Goal: Transaction & Acquisition: Purchase product/service

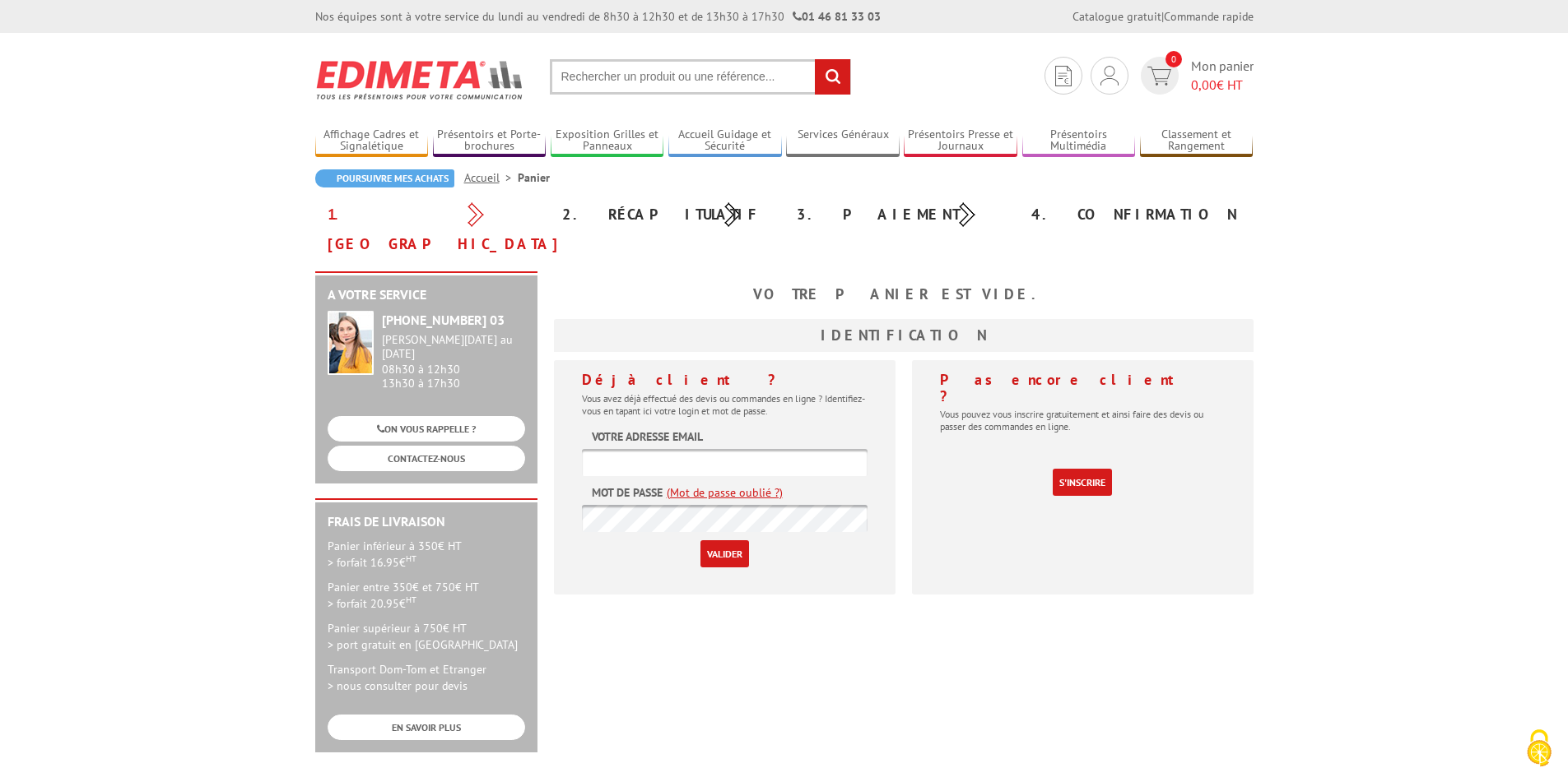
type input "[EMAIL_ADDRESS][DOMAIN_NAME]"
click at [725, 541] on input "Valider" at bounding box center [724, 554] width 48 height 27
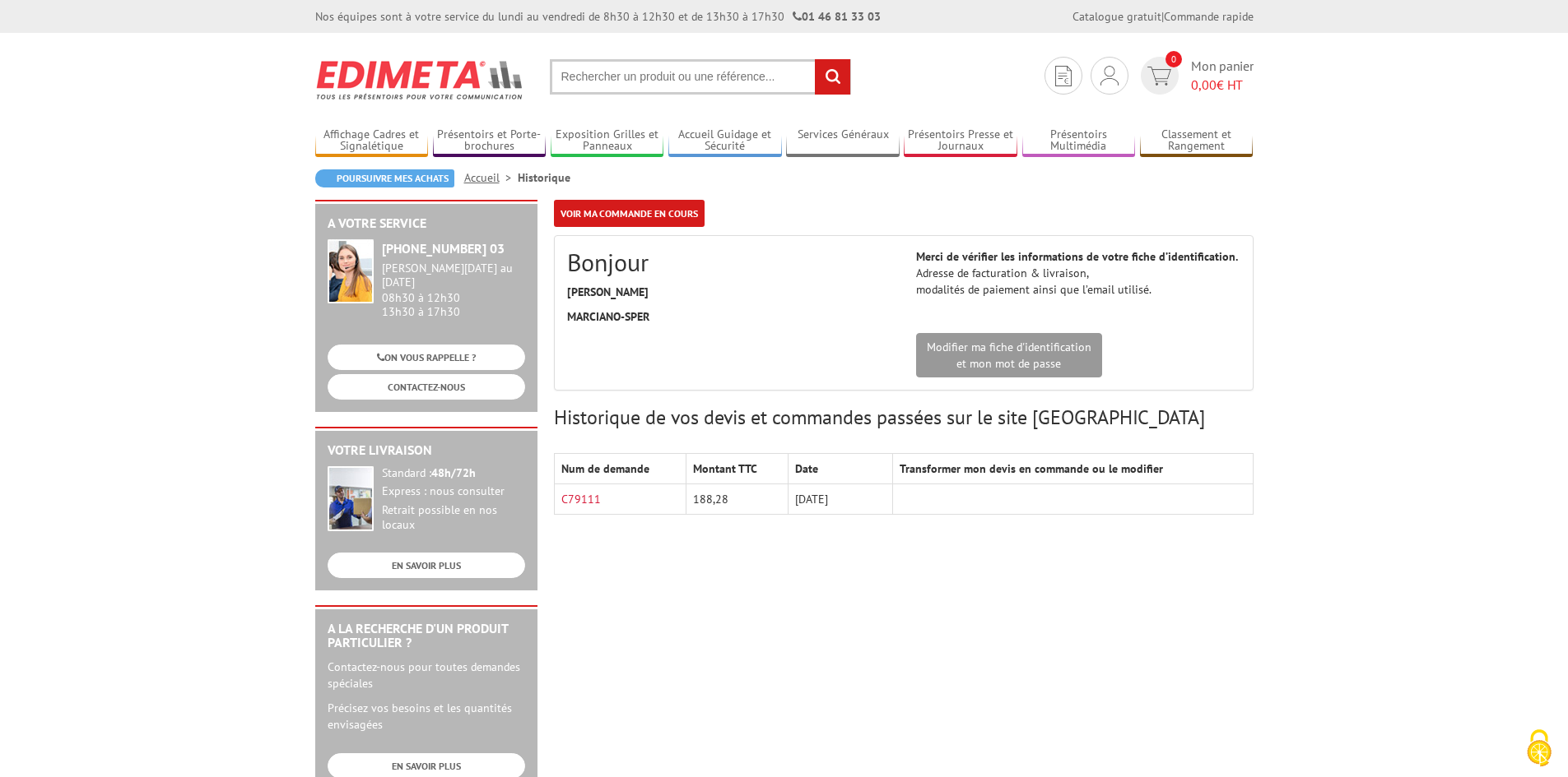
click at [604, 74] on input "text" at bounding box center [700, 77] width 301 height 35
click at [603, 77] on input "text" at bounding box center [700, 77] width 301 height 35
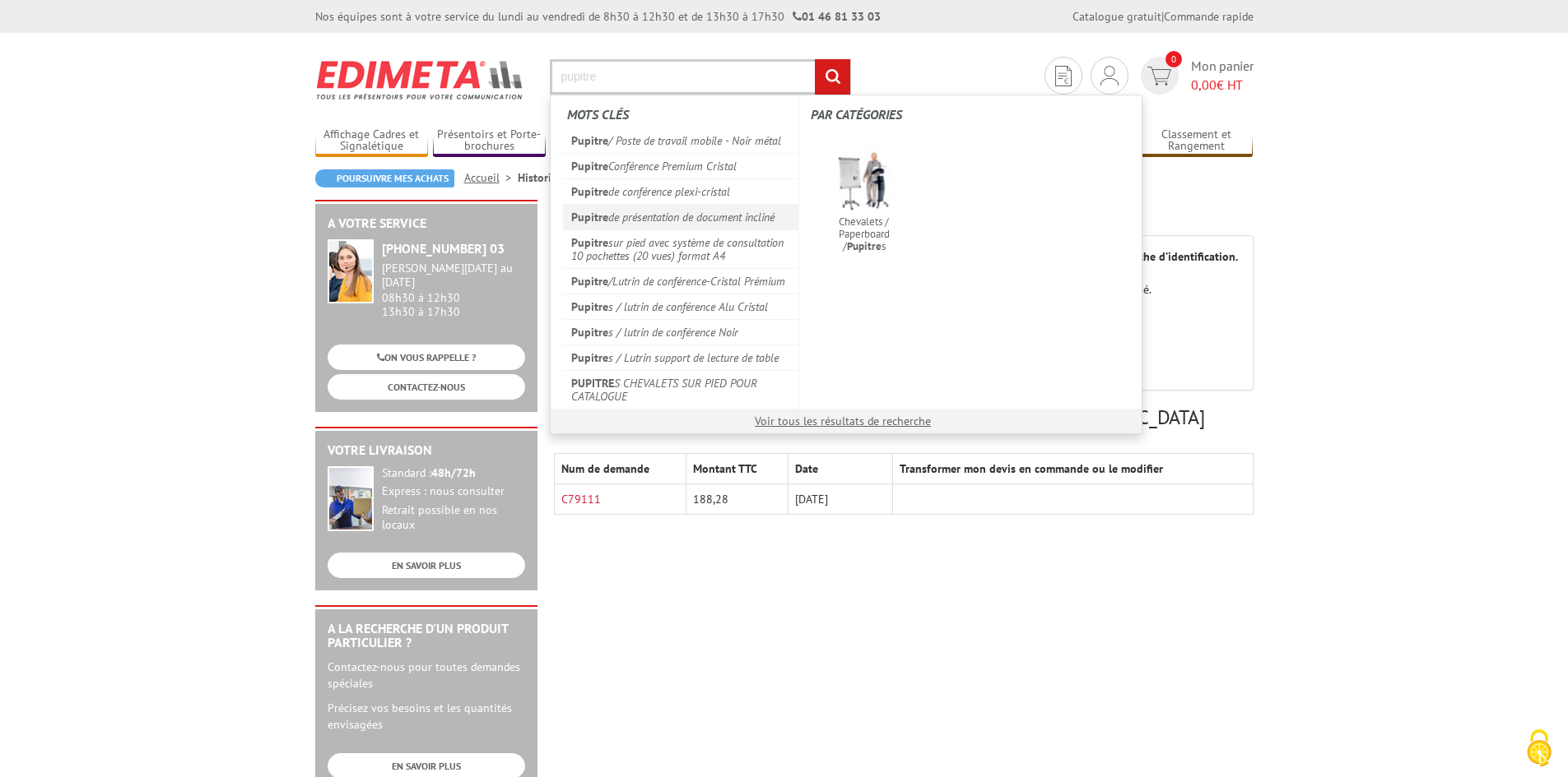
type input "pupitre"
click at [738, 210] on link "Pupitre de présentation de document incliné" at bounding box center [681, 216] width 236 height 25
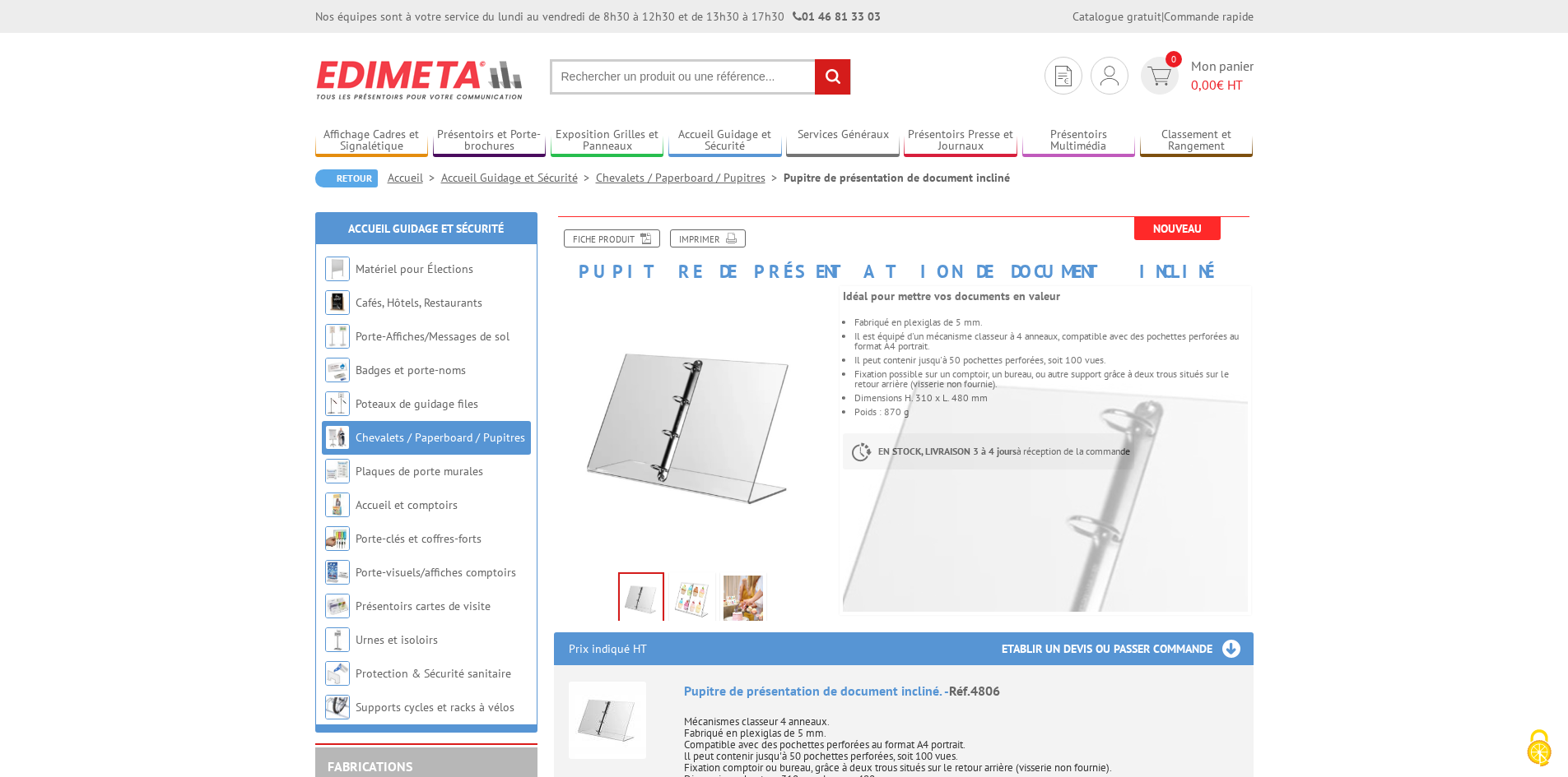
click at [657, 68] on input "text" at bounding box center [700, 77] width 301 height 35
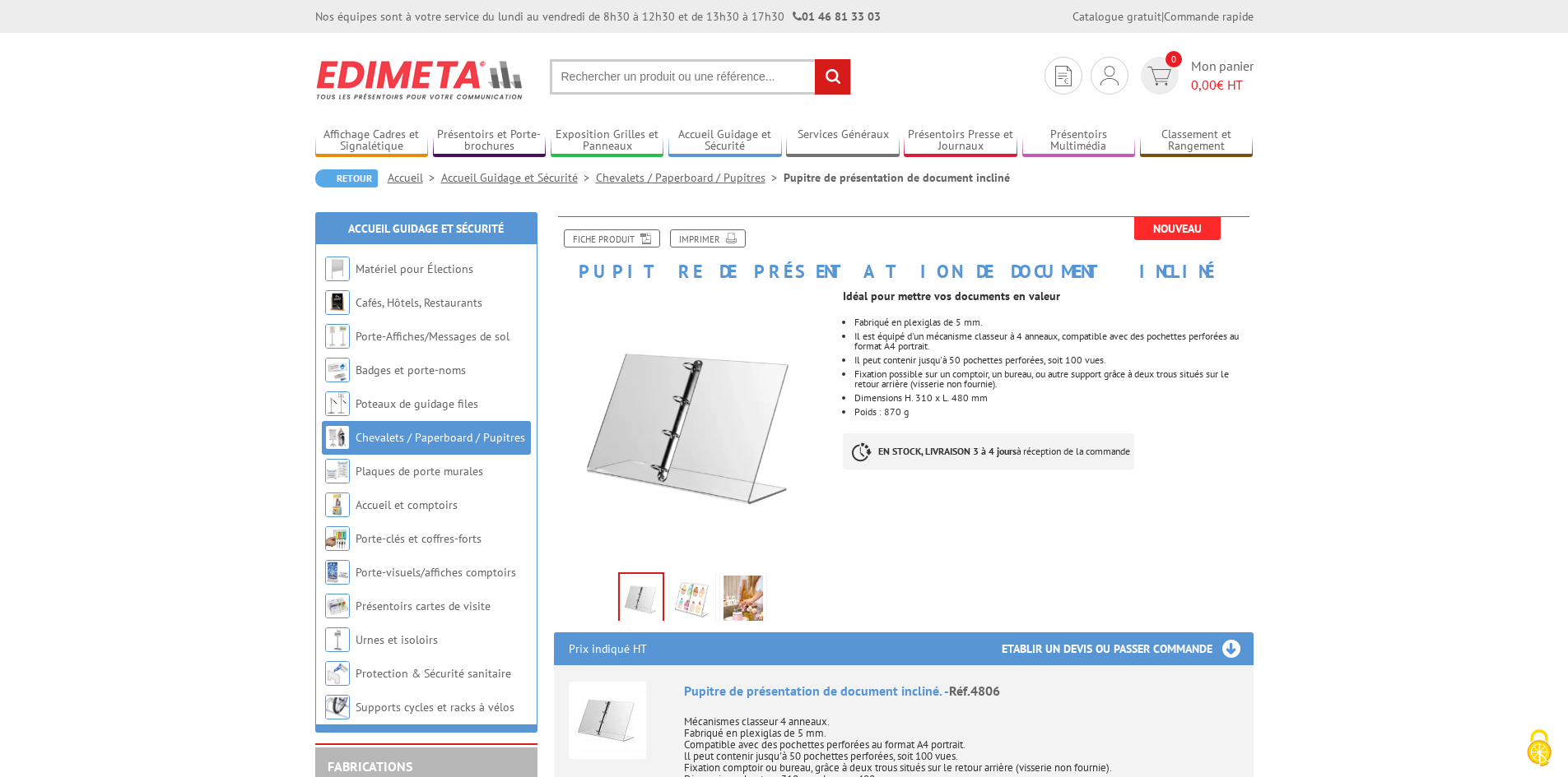
click at [657, 77] on input "text" at bounding box center [700, 77] width 301 height 35
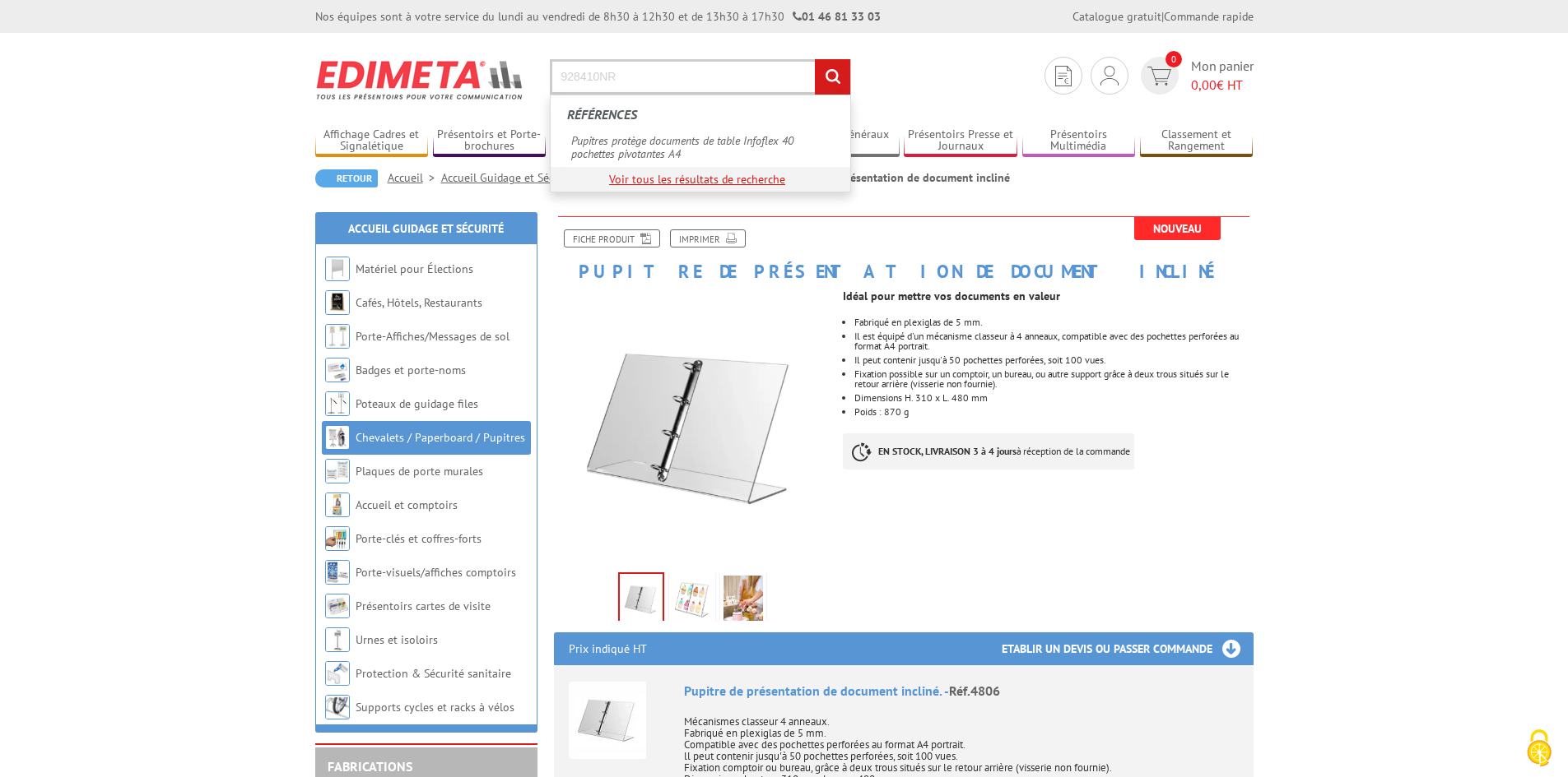
type input "928410NR"
click at [743, 186] on link "Voir tous les résultats de recherche" at bounding box center [697, 178] width 176 height 15
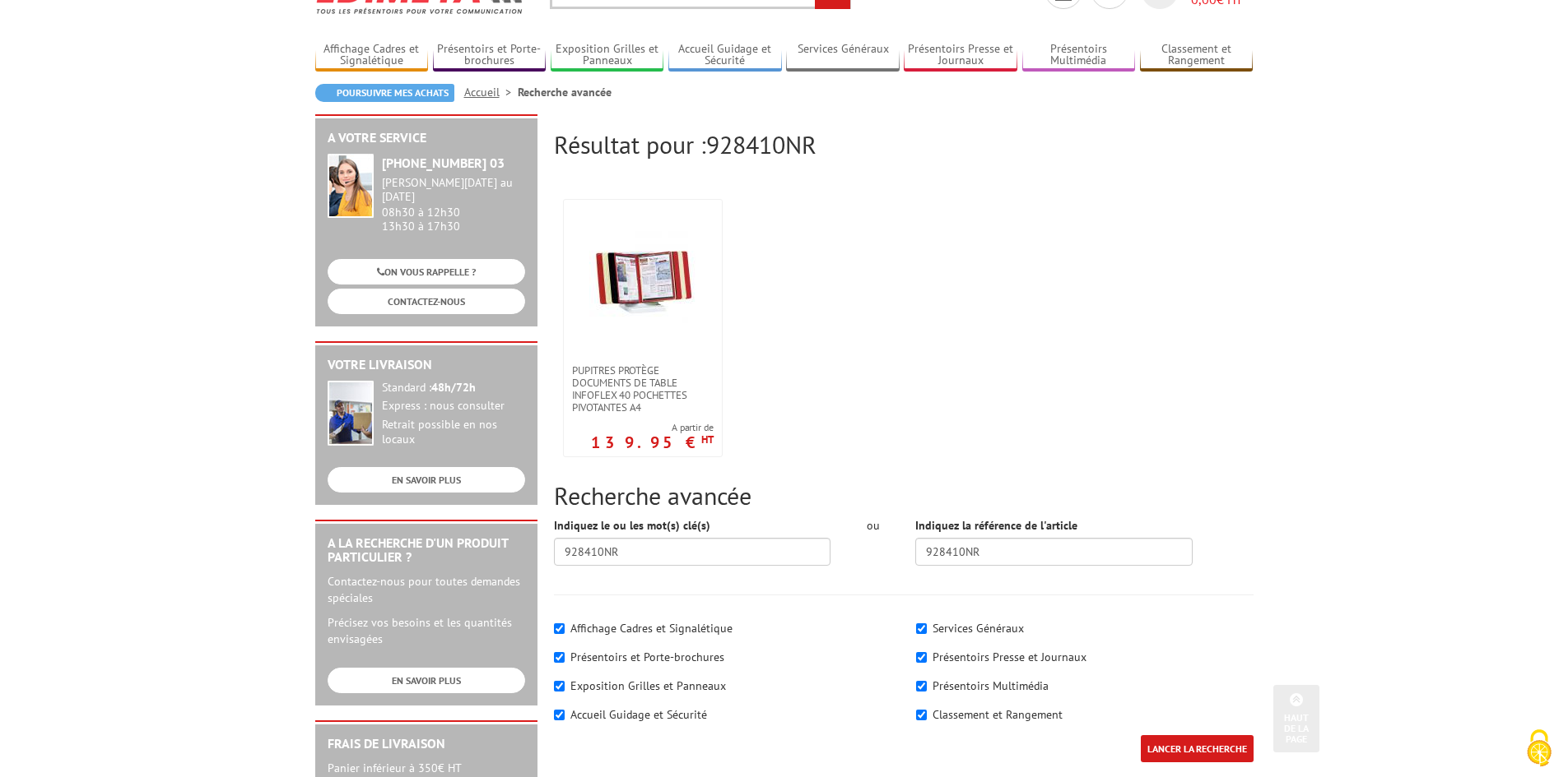
scroll to position [82, 0]
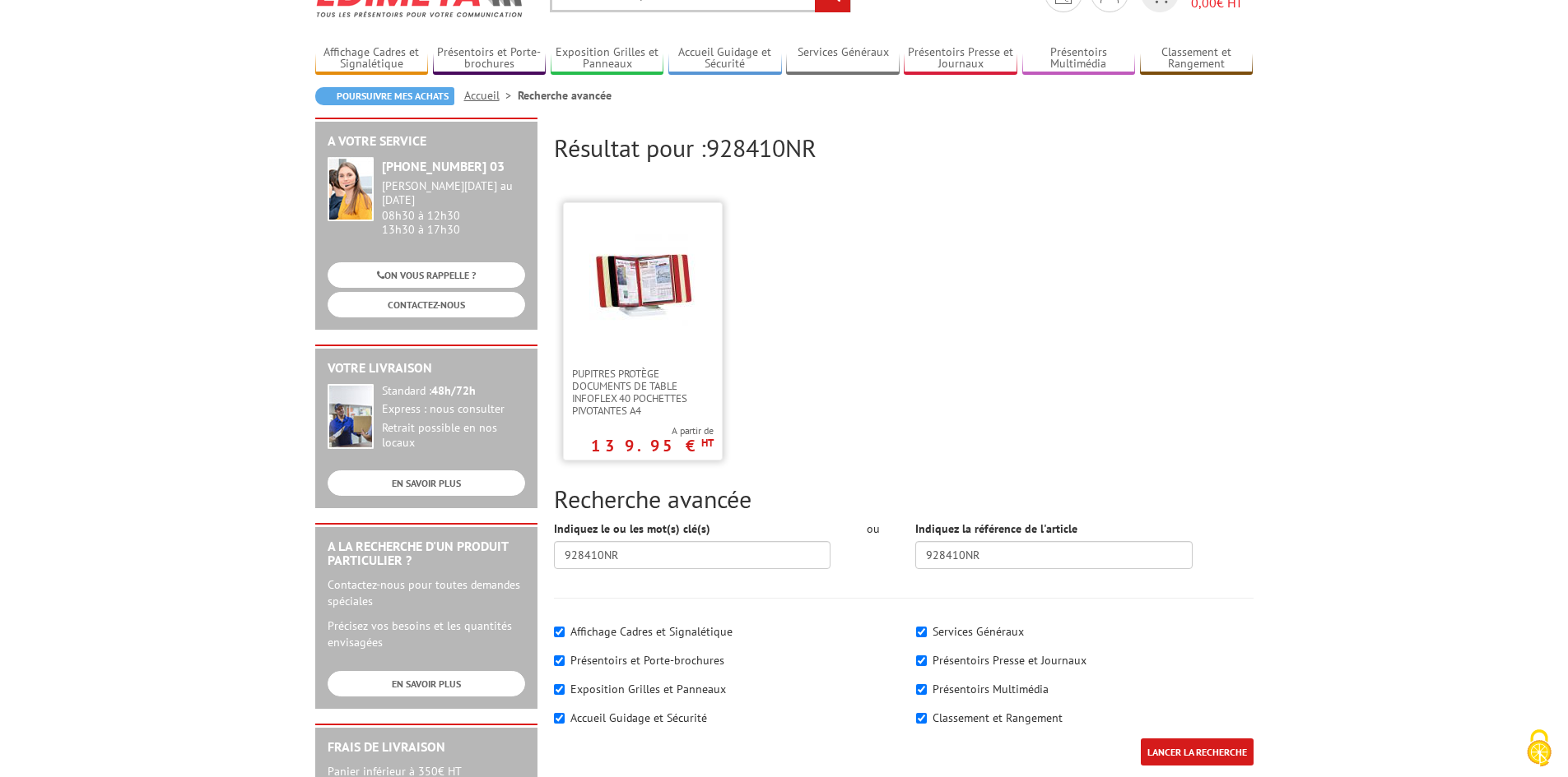
click at [639, 296] on img at bounding box center [643, 281] width 107 height 107
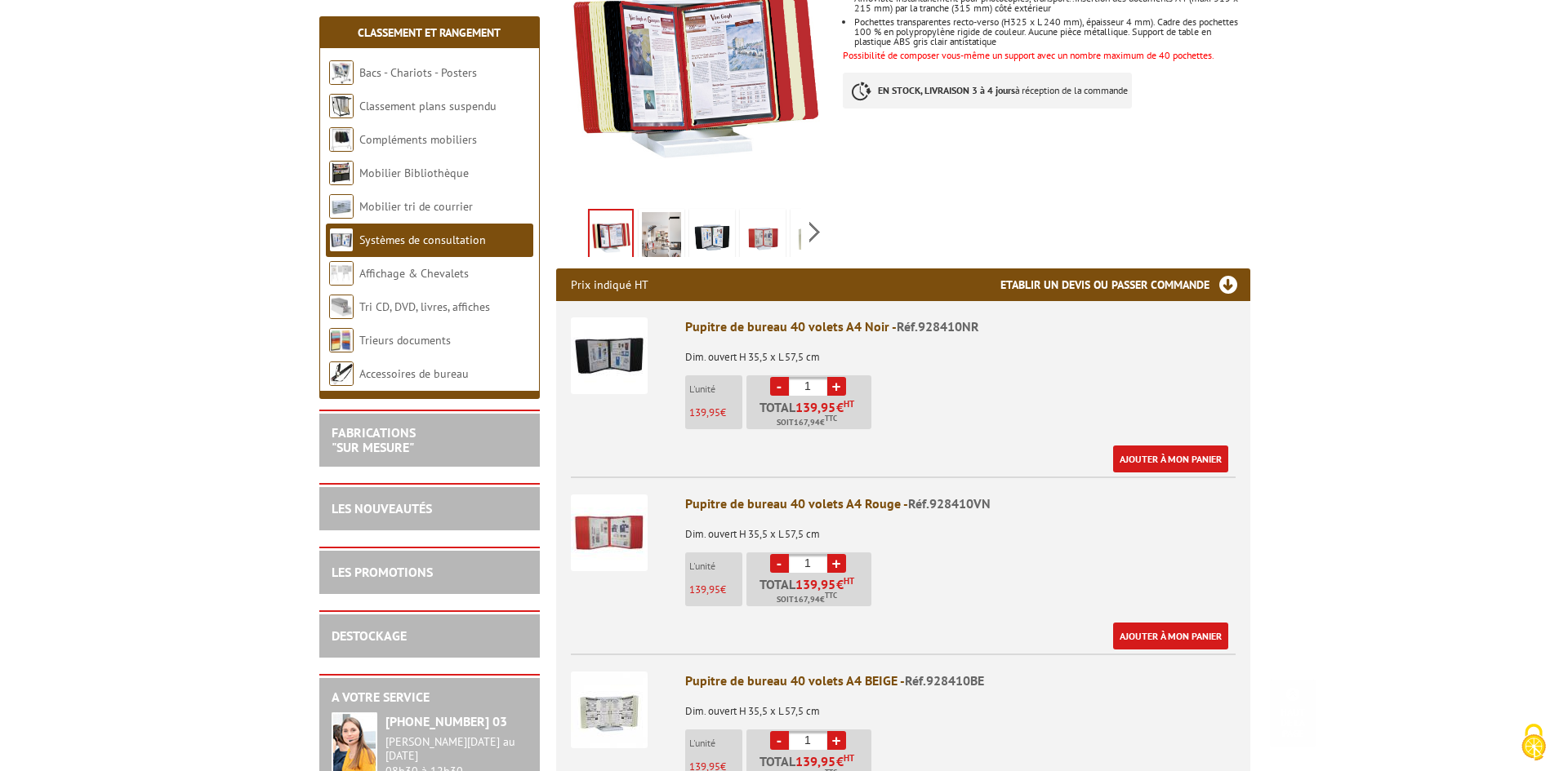
scroll to position [653, 0]
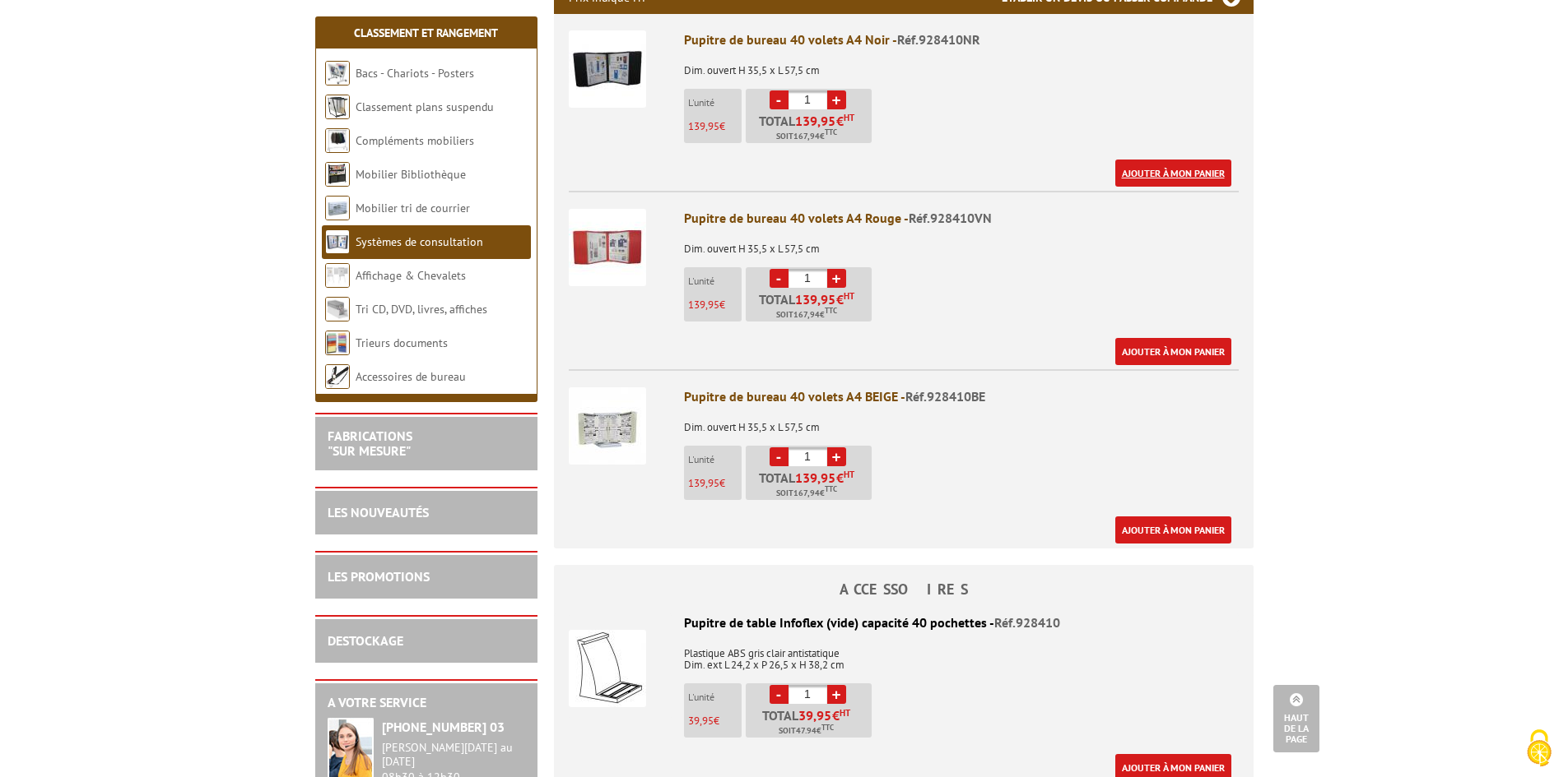
click at [1176, 159] on link "Ajouter à mon panier" at bounding box center [1173, 172] width 116 height 27
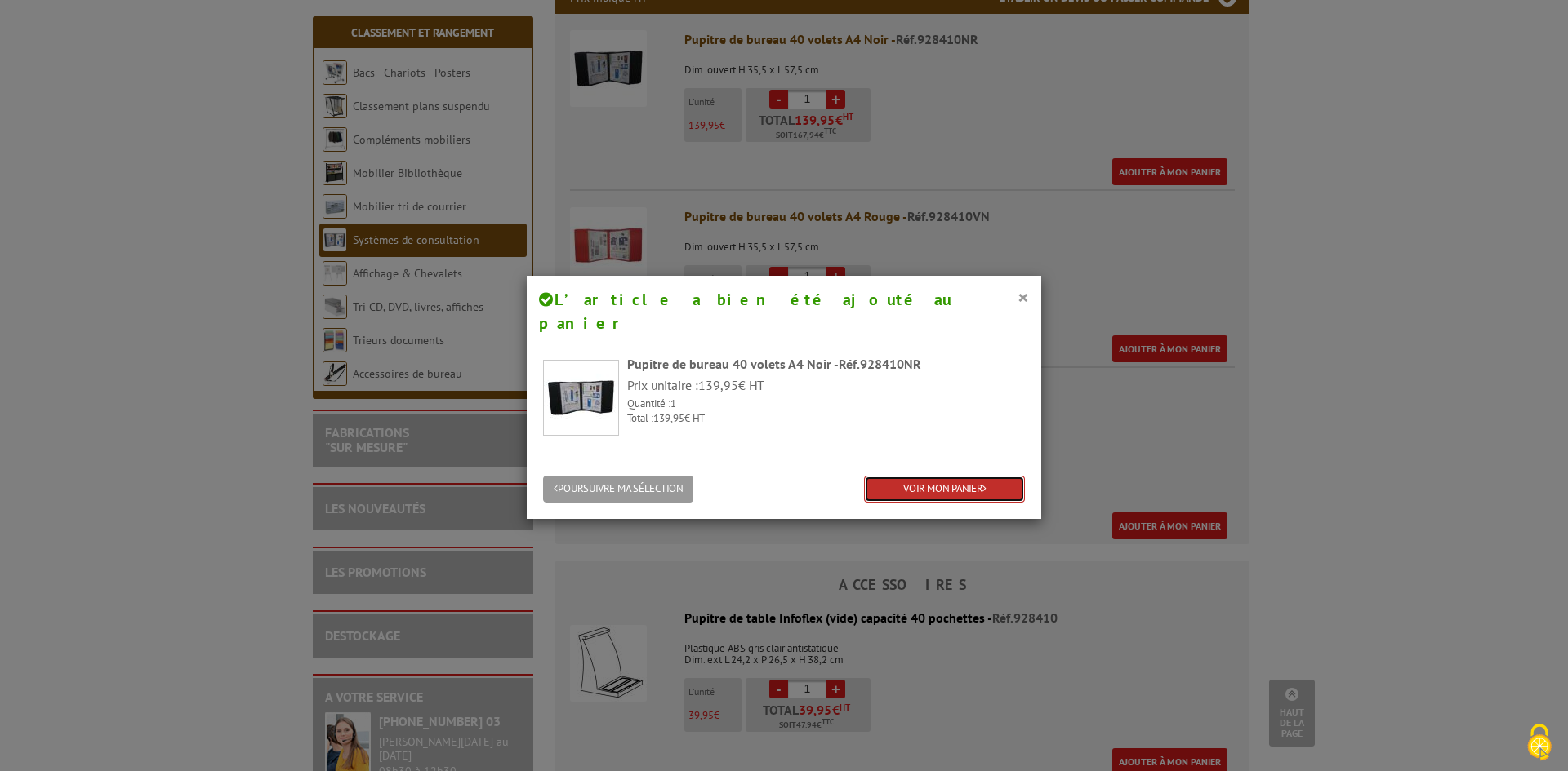
click at [936, 476] on link "VOIR MON PANIER" at bounding box center [944, 489] width 161 height 27
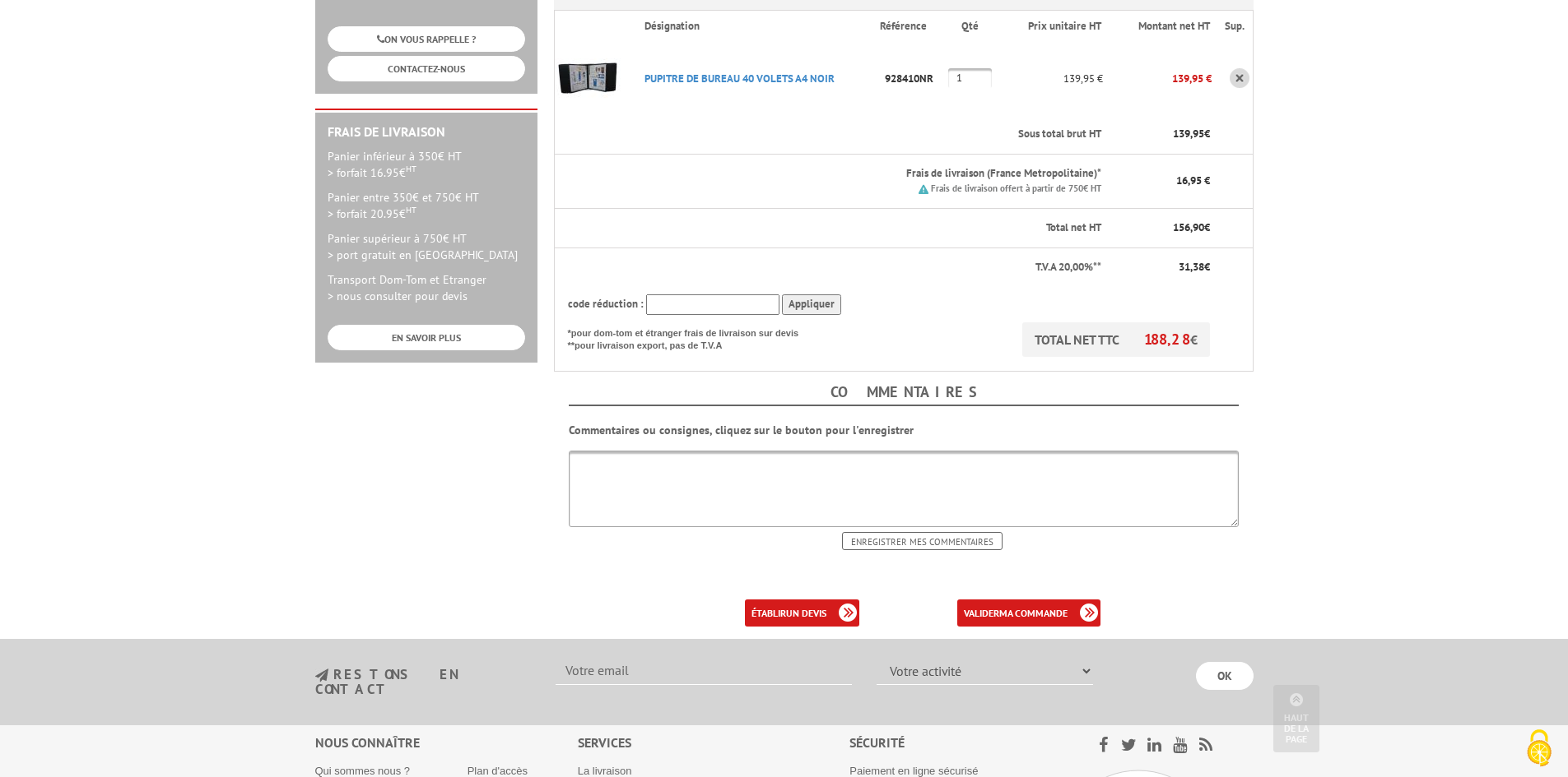
scroll to position [411, 0]
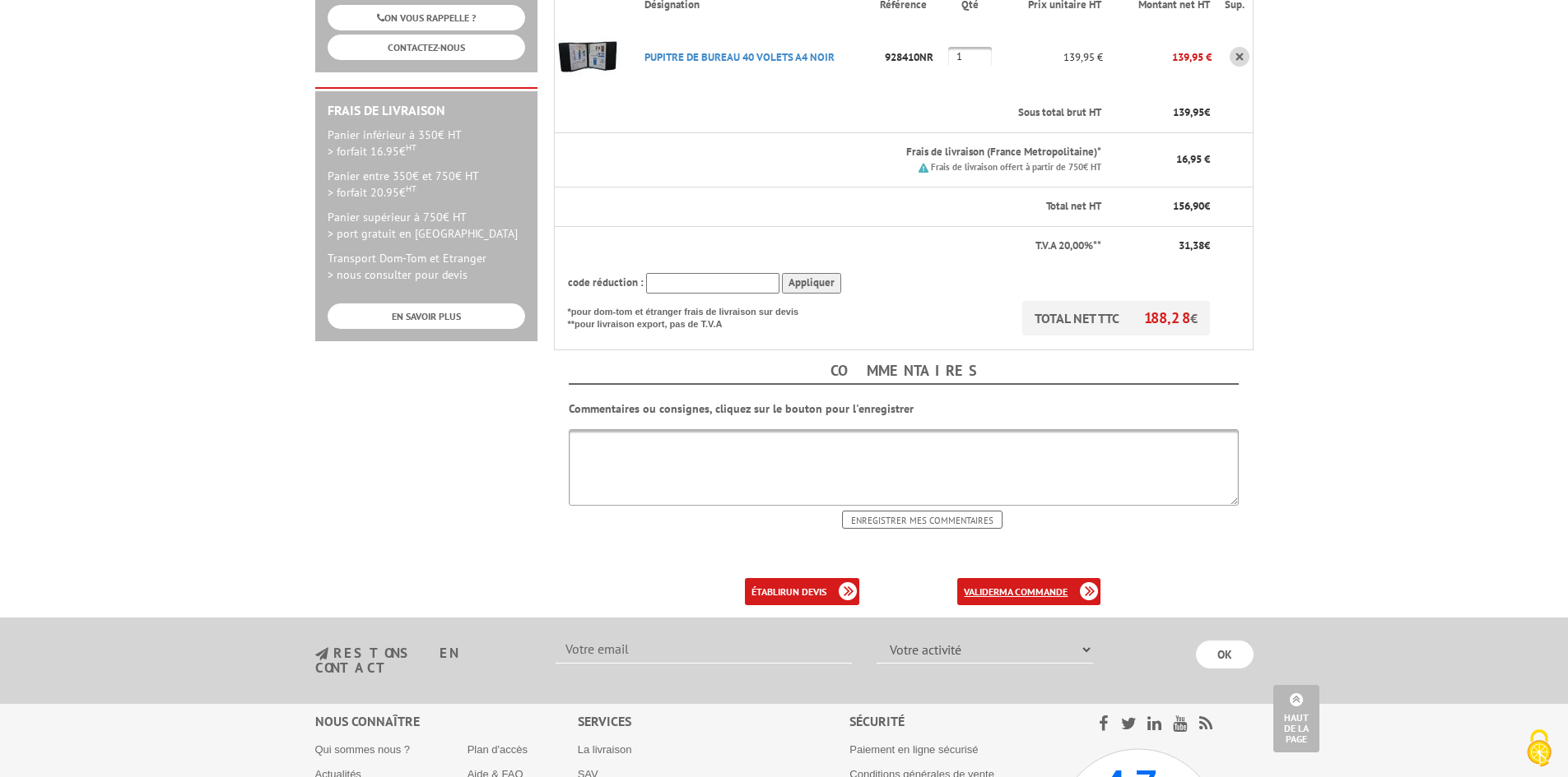
click at [993, 578] on link "valider ma commande" at bounding box center [1029, 592] width 144 height 27
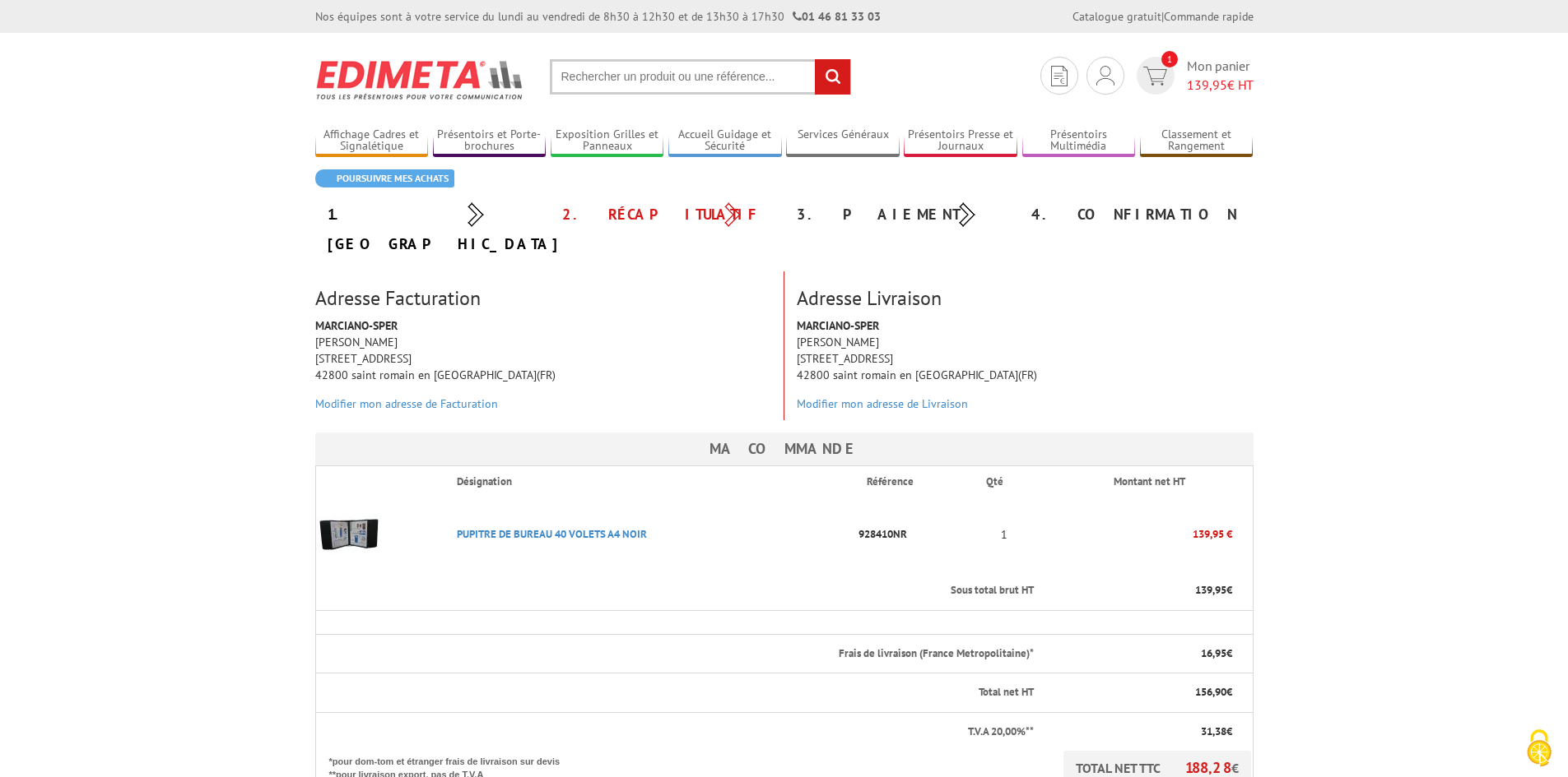
scroll to position [411, 0]
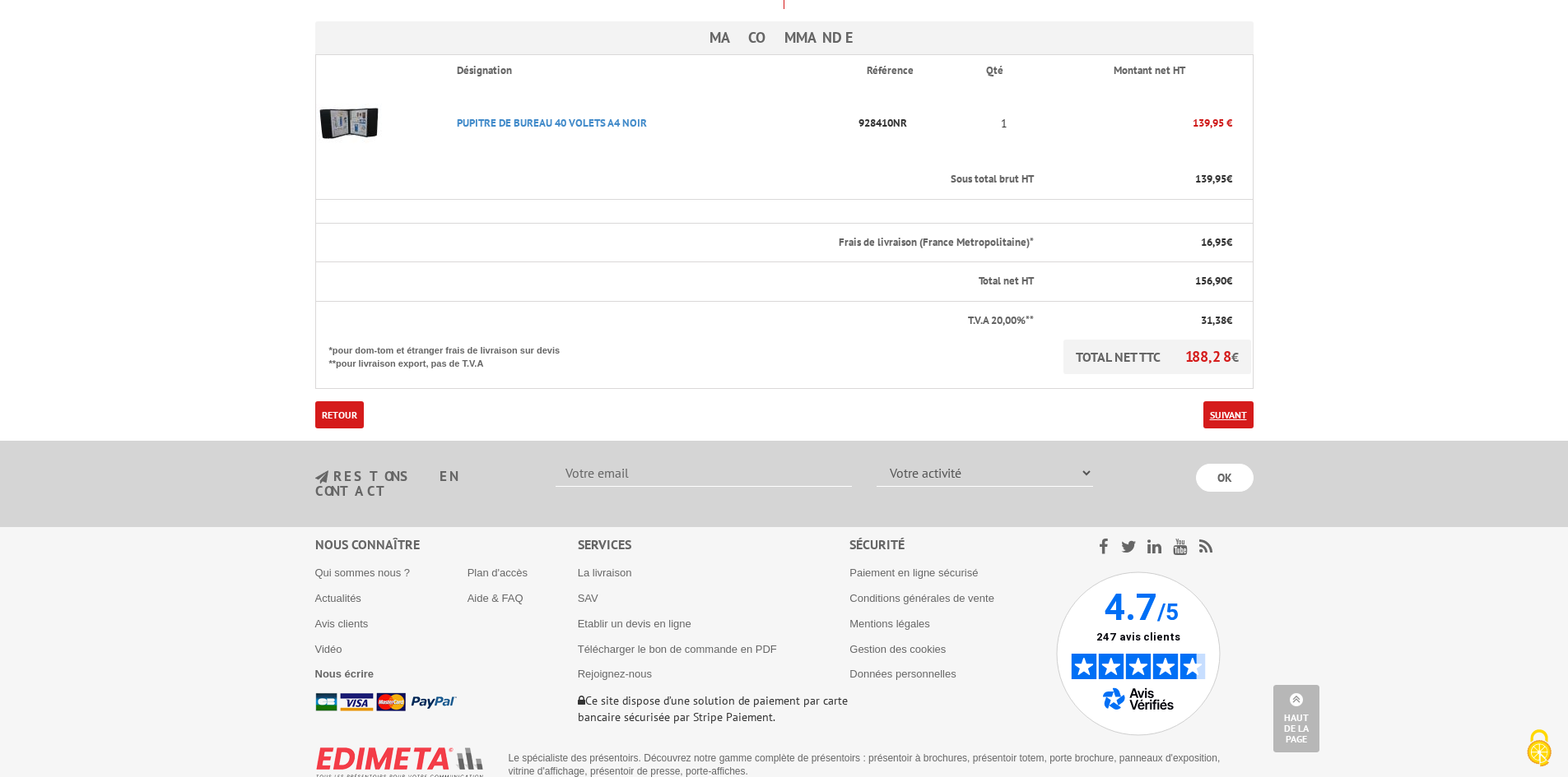
click at [1229, 402] on link "Suivant" at bounding box center [1227, 415] width 50 height 27
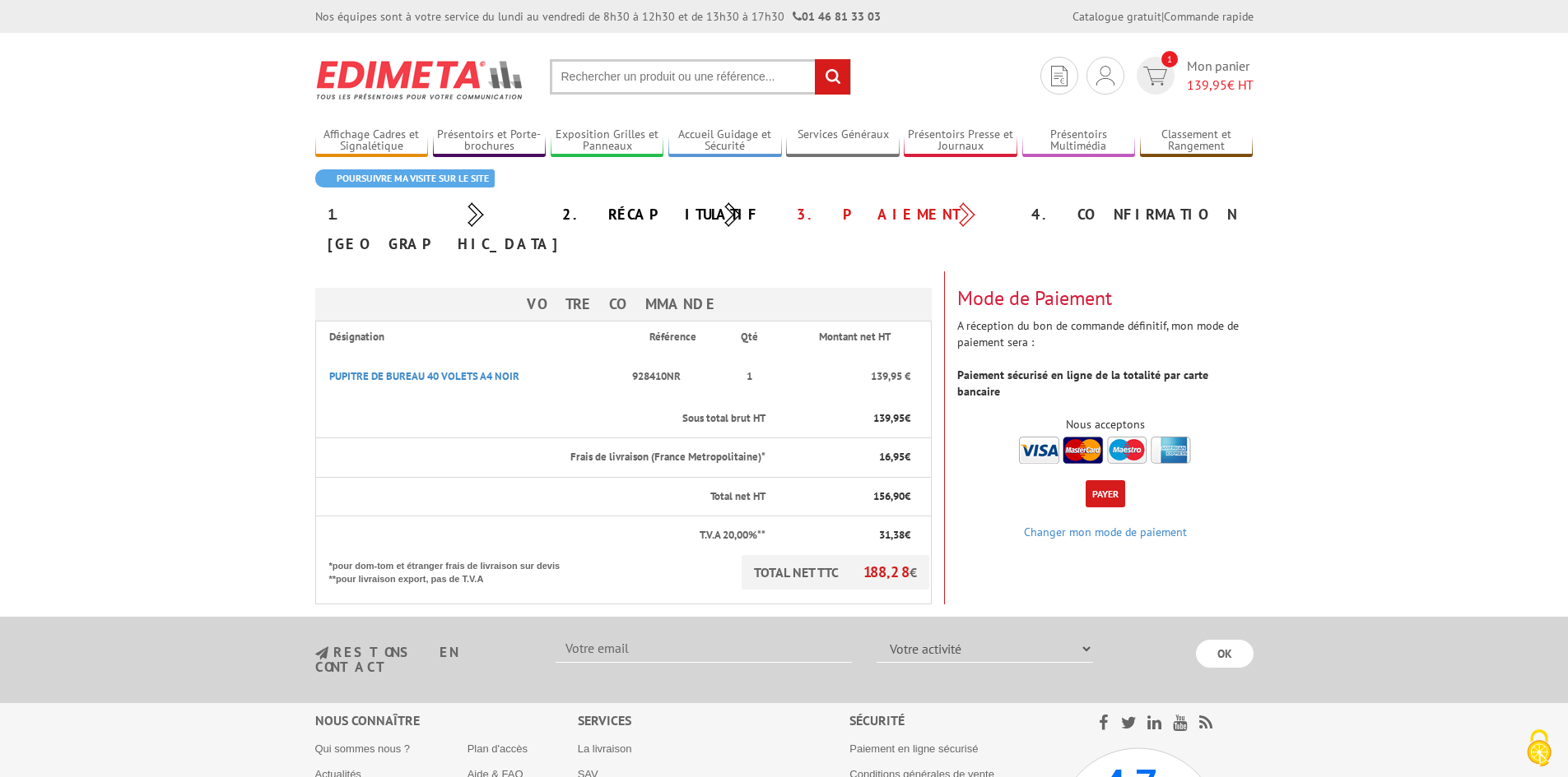
click at [1098, 480] on button "Payer" at bounding box center [1105, 494] width 39 height 27
